Goal: Book appointment/travel/reservation

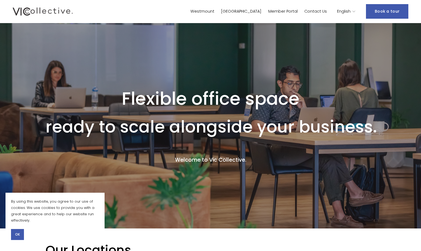
click at [15, 236] on span "OK" at bounding box center [17, 234] width 5 height 5
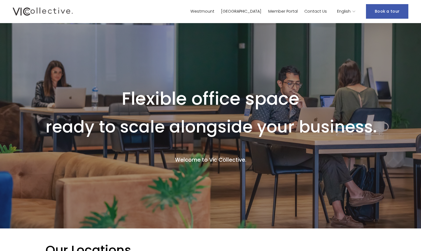
click at [390, 13] on link "Book a tour" at bounding box center [387, 11] width 42 height 15
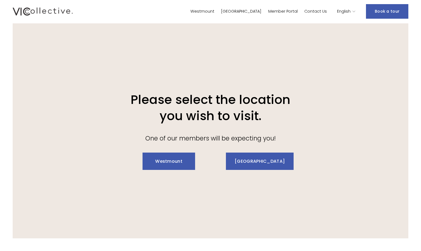
click at [164, 160] on link "Westmount" at bounding box center [169, 161] width 53 height 17
